Goal: Navigation & Orientation: Find specific page/section

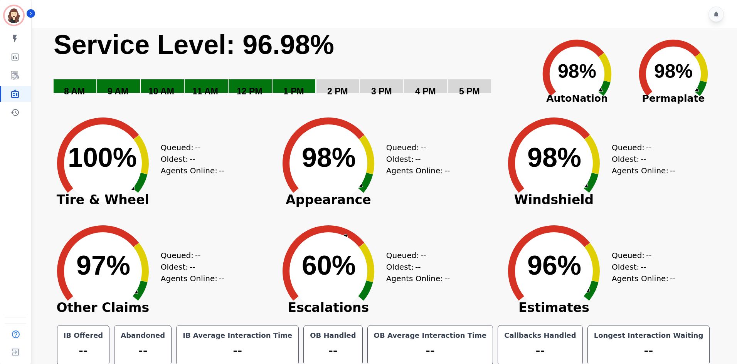
click at [68, 15] on div at bounding box center [385, 14] width 707 height 29
